Goal: Task Accomplishment & Management: Manage account settings

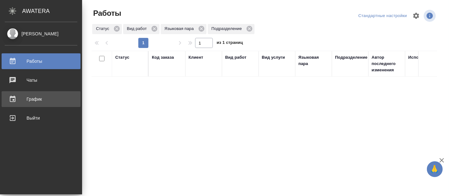
click at [28, 102] on div "График" at bounding box center [41, 98] width 73 height 9
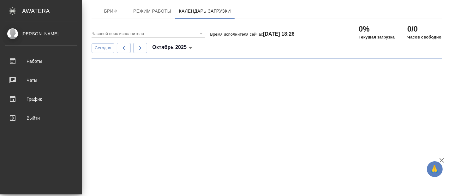
type input "(GMT+03:00) [GEOGRAPHIC_DATA]"
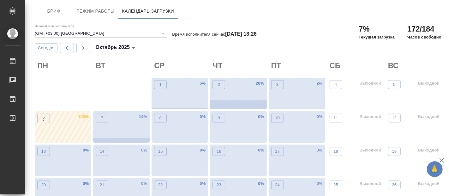
click at [49, 125] on div "6 •" at bounding box center [43, 128] width 13 height 29
click at [122, 127] on div "7 14 %" at bounding box center [121, 127] width 57 height 32
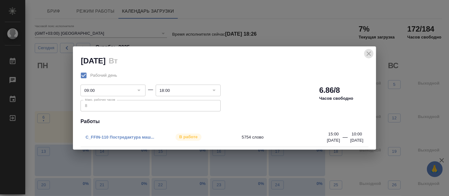
click at [369, 53] on icon "close" at bounding box center [369, 54] width 8 height 8
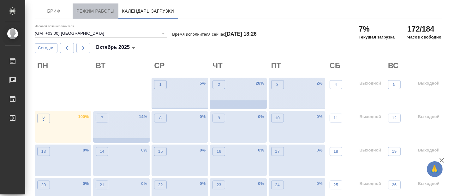
click at [88, 9] on span "Режим работы" at bounding box center [95, 11] width 38 height 8
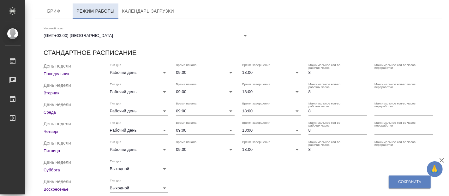
checkbox input "true"
